Goal: Information Seeking & Learning: Check status

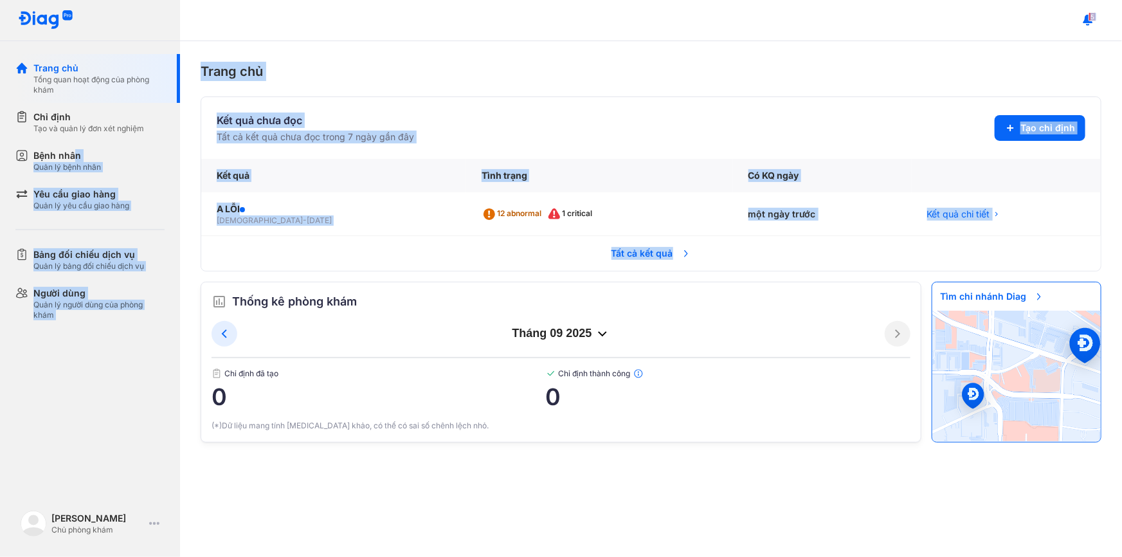
drag, startPoint x: 75, startPoint y: 160, endPoint x: 743, endPoint y: 250, distance: 674.1
click at [746, 255] on div "Trang chủ Tổng quan hoạt động của phòng khám Chỉ định Tạo và quản lý đơn xét ng…" at bounding box center [561, 278] width 1122 height 557
click at [763, 216] on div "một ngày trước" at bounding box center [822, 214] width 179 height 44
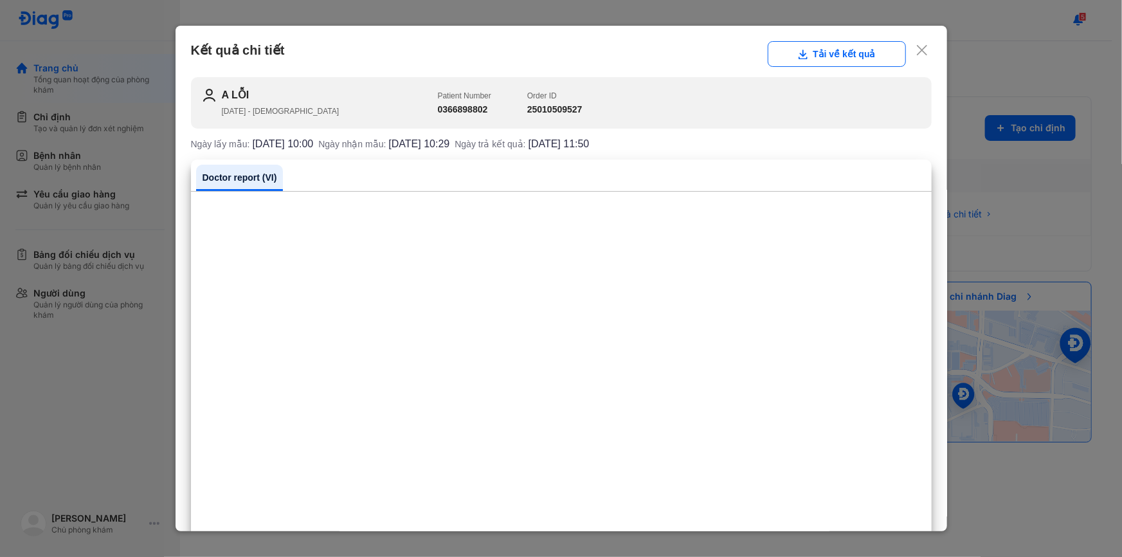
click at [233, 93] on h2 "A LỖI" at bounding box center [330, 94] width 216 height 15
copy h2 "A LỖI"
click at [256, 108] on span "[DATE] - [DEMOGRAPHIC_DATA]" at bounding box center [281, 111] width 118 height 9
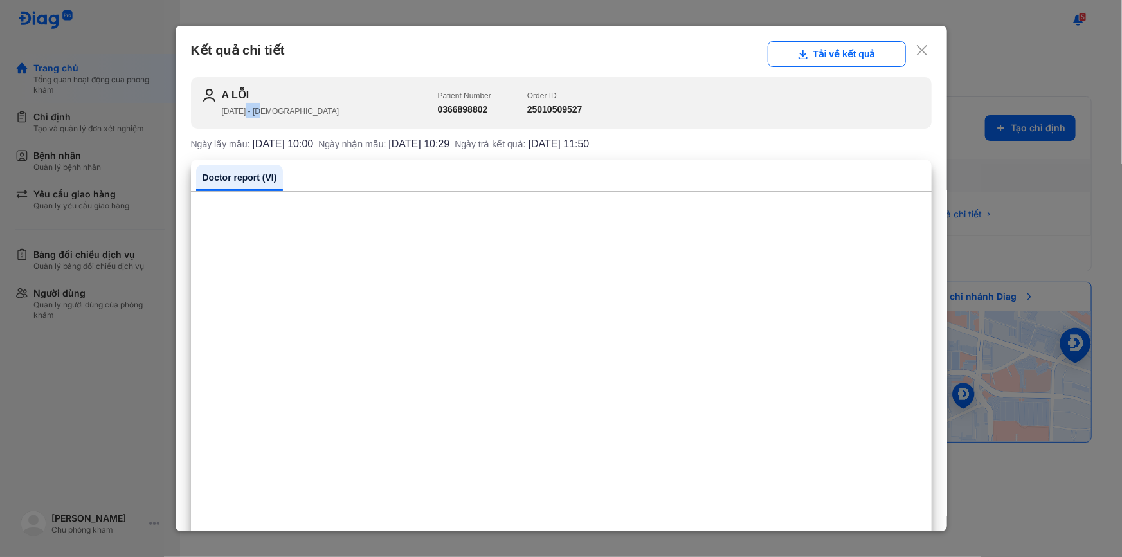
click at [256, 108] on span "[DATE] - [DEMOGRAPHIC_DATA]" at bounding box center [281, 111] width 118 height 9
click at [223, 108] on span "[DATE] - [DEMOGRAPHIC_DATA]" at bounding box center [281, 111] width 118 height 9
copy span "[DATE]"
click at [475, 112] on h3 "0366898802" at bounding box center [464, 110] width 53 height 14
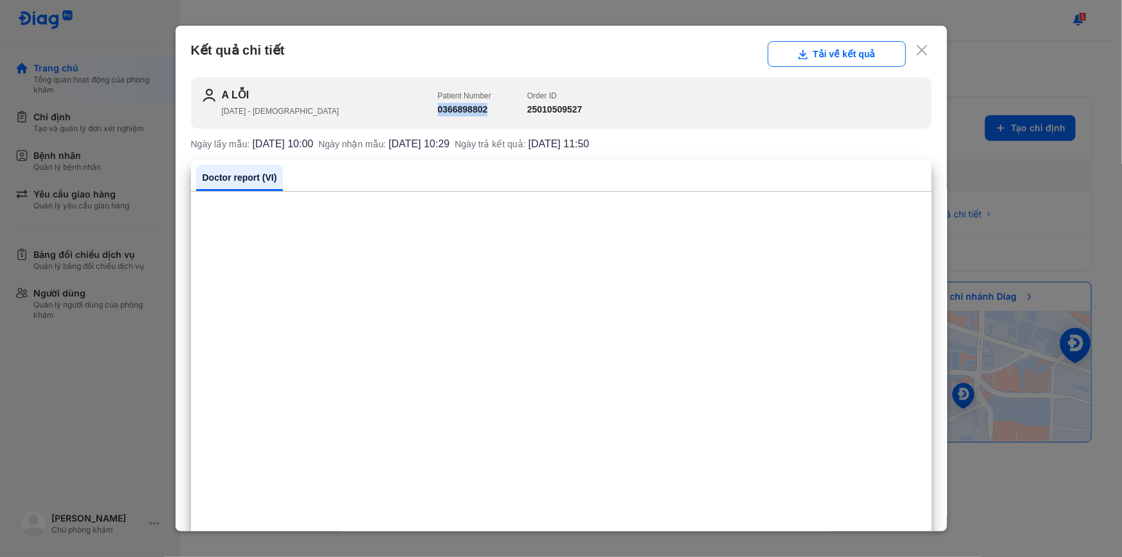
copy h3 "0366898802"
click at [559, 105] on h3 "25010509527" at bounding box center [554, 110] width 55 height 14
click at [924, 48] on div "Kết quả chi tiết Tải về kết quả A LỖI [DATE] - [DEMOGRAPHIC_DATA] Patient Numbe…" at bounding box center [562, 278] width 772 height 505
click at [916, 55] on icon at bounding box center [922, 50] width 13 height 13
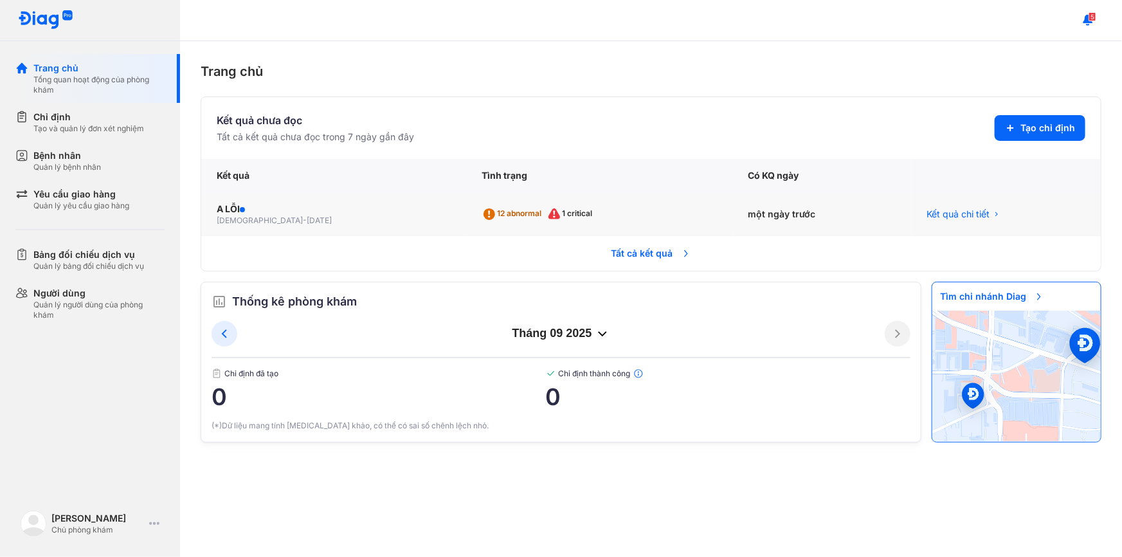
click at [595, 226] on div "12 abnormal 1 critical" at bounding box center [599, 214] width 266 height 44
